Goal: Information Seeking & Learning: Compare options

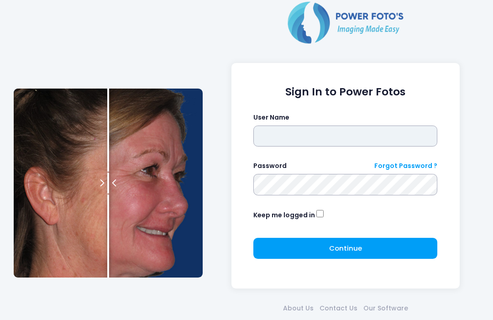
click at [338, 142] on input "text" at bounding box center [345, 136] width 184 height 21
type input "**********"
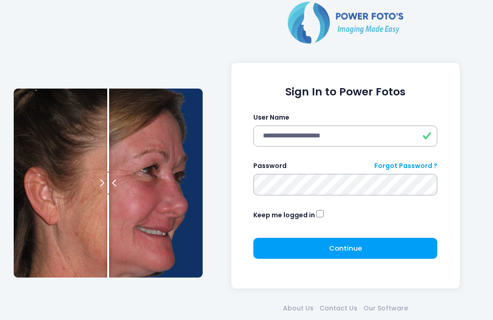
click button "submit" at bounding box center [0, 0] width 0 height 0
click at [349, 248] on span "Continue" at bounding box center [345, 249] width 33 height 10
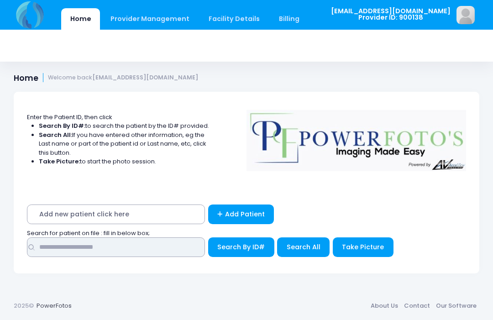
click at [135, 249] on input "text" at bounding box center [116, 247] width 178 height 20
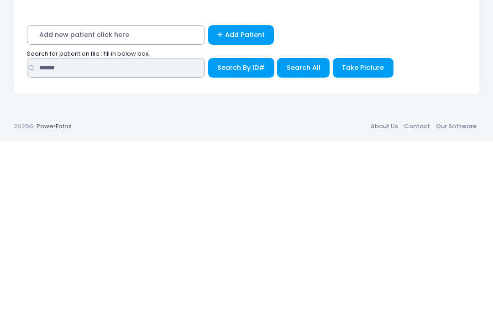
type input "******"
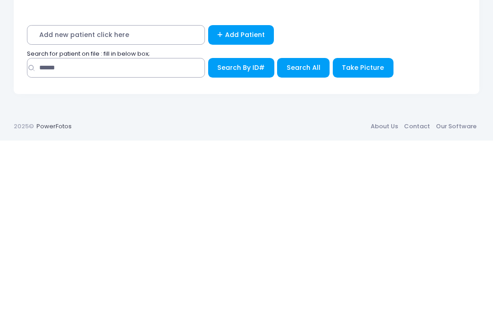
click at [310, 242] on span "Search All" at bounding box center [304, 246] width 34 height 9
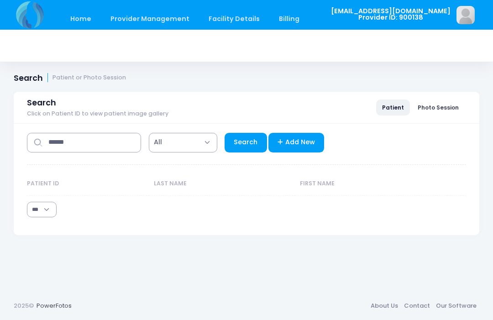
select select "***"
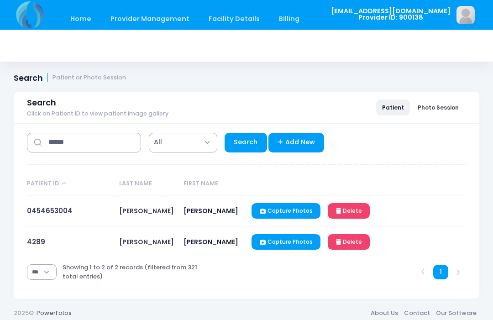
click at [55, 209] on link "0454653004" at bounding box center [50, 211] width 46 height 10
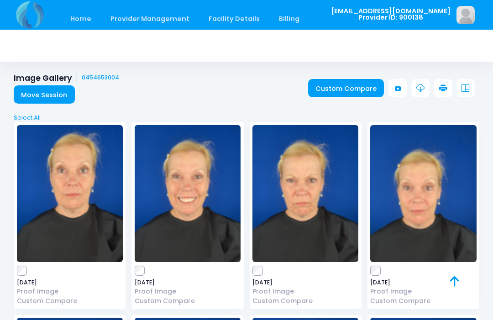
click at [32, 273] on label at bounding box center [70, 270] width 106 height 9
click at [348, 88] on link "Custom Compare" at bounding box center [346, 88] width 76 height 18
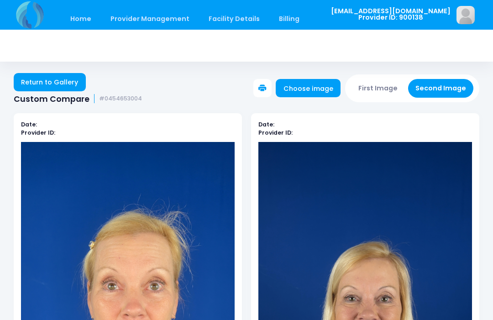
click at [386, 89] on button "First Image" at bounding box center [378, 88] width 54 height 19
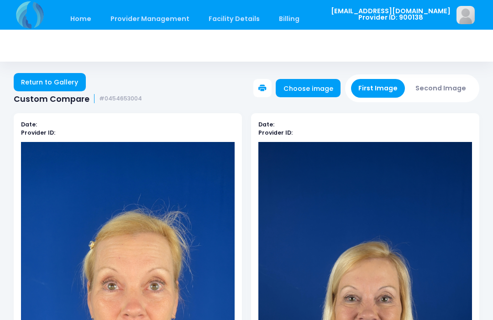
click at [318, 93] on link "Choose image" at bounding box center [308, 88] width 65 height 18
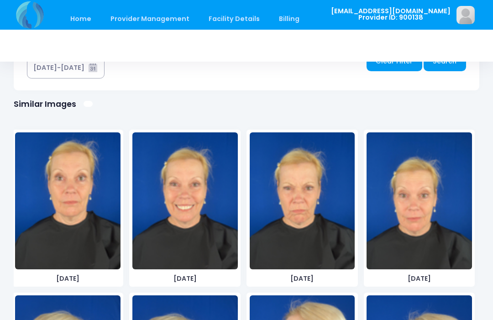
scroll to position [547, 0]
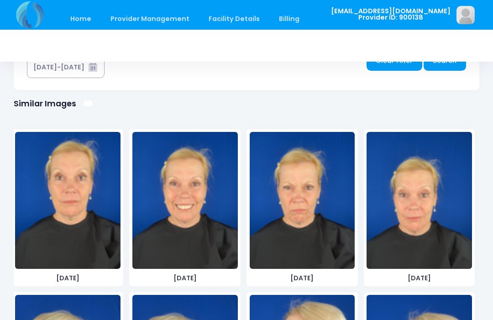
click at [314, 227] on img at bounding box center [302, 200] width 105 height 137
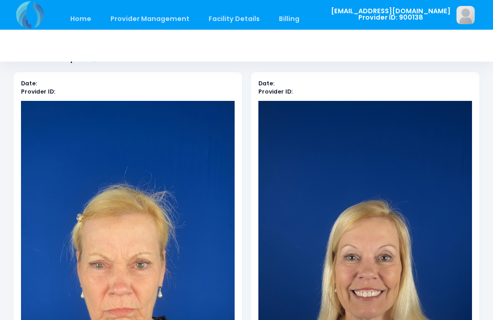
scroll to position [0, 0]
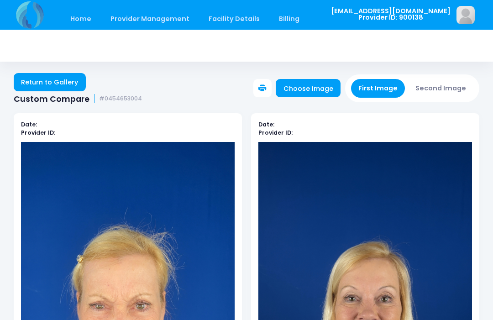
click at [445, 91] on button "Second Image" at bounding box center [441, 88] width 66 height 19
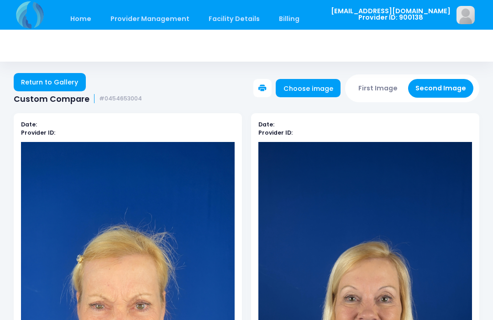
click at [311, 91] on link "Choose image" at bounding box center [308, 88] width 65 height 18
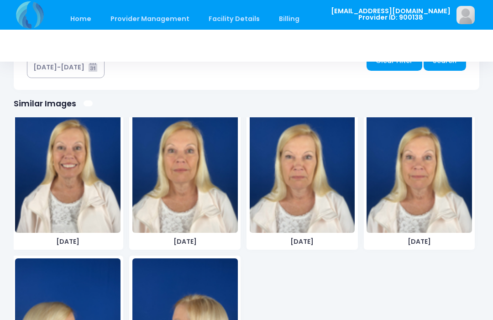
scroll to position [361, 0]
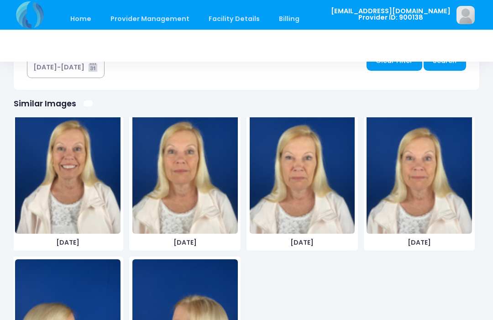
click at [305, 196] on img at bounding box center [302, 165] width 105 height 137
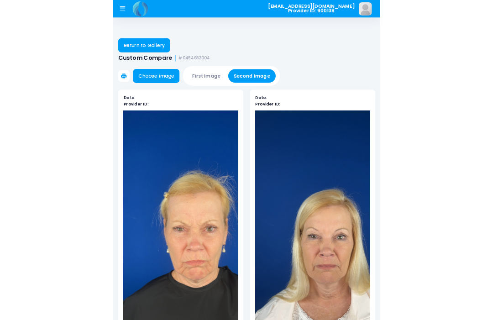
scroll to position [85, 0]
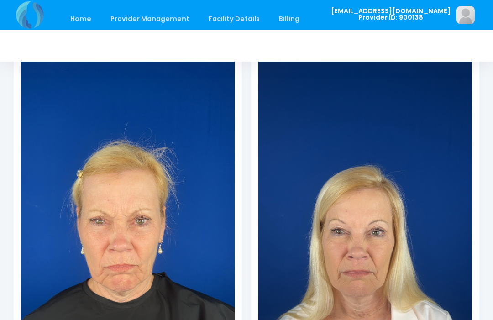
click at [241, 178] on div "Date: Provider ID:" at bounding box center [128, 236] width 228 height 416
click at [241, 116] on div "Date: Provider ID:" at bounding box center [128, 236] width 228 height 416
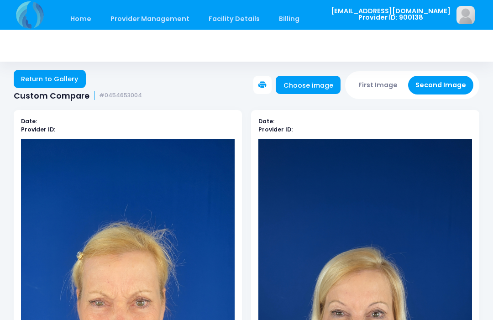
scroll to position [0, 0]
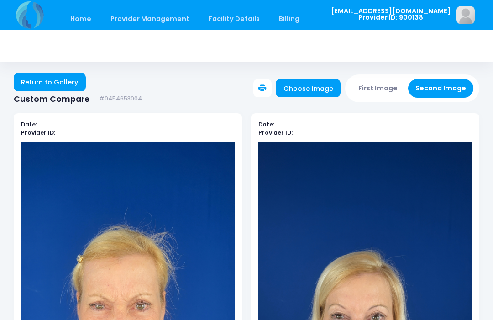
click at [385, 92] on button "First Image" at bounding box center [378, 88] width 54 height 19
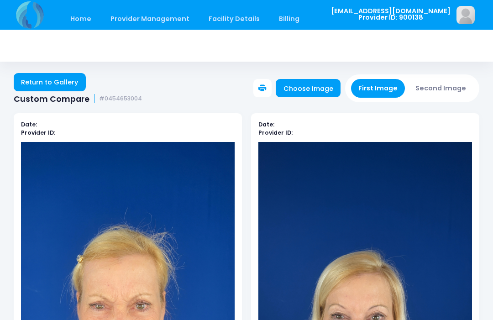
click at [314, 89] on link "Choose image" at bounding box center [308, 88] width 65 height 18
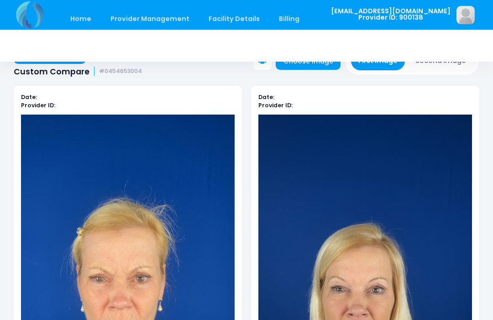
click at [314, 115] on img at bounding box center [365, 305] width 214 height 380
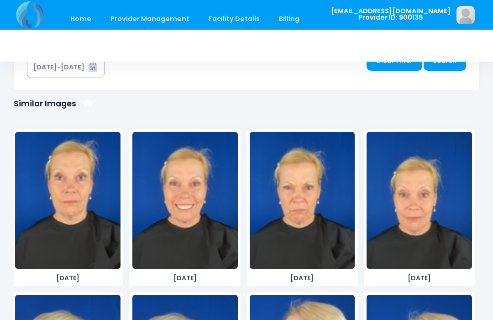
click at [435, 229] on img at bounding box center [418, 200] width 105 height 137
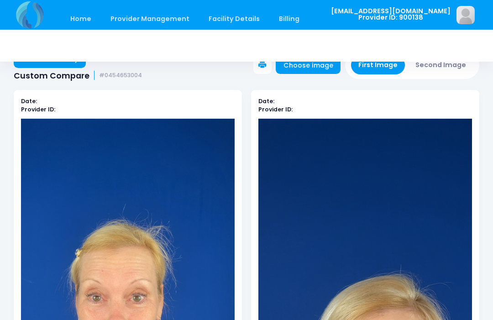
scroll to position [17, 0]
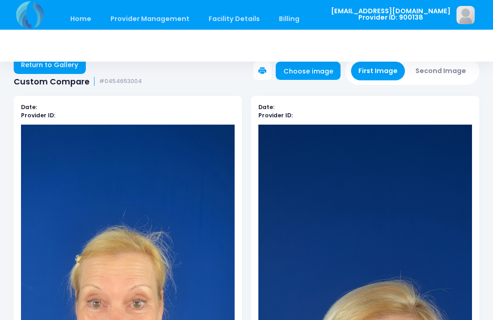
click at [454, 76] on button "Second Image" at bounding box center [441, 71] width 66 height 19
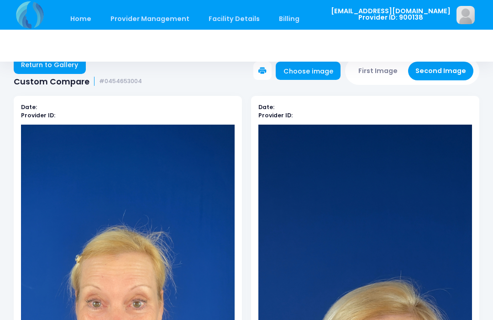
click at [317, 69] on link "Choose image" at bounding box center [308, 71] width 65 height 18
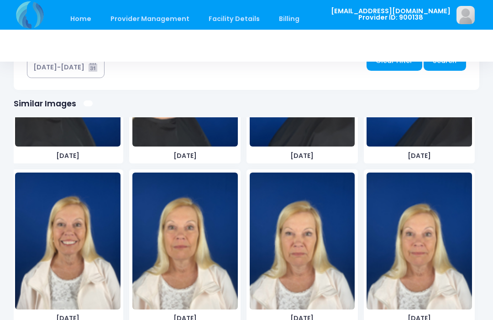
scroll to position [323, 0]
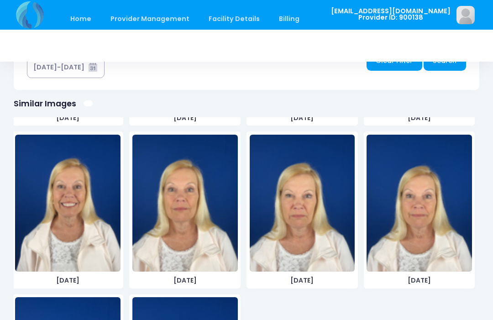
click at [439, 226] on img at bounding box center [418, 203] width 105 height 137
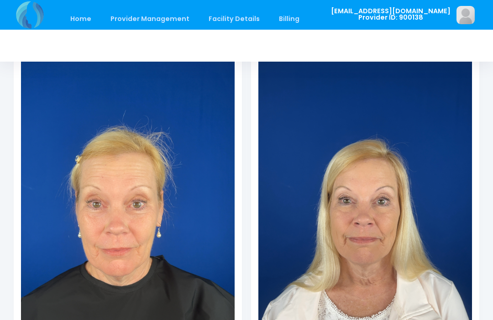
scroll to position [119, 0]
